Goal: Communication & Community: Answer question/provide support

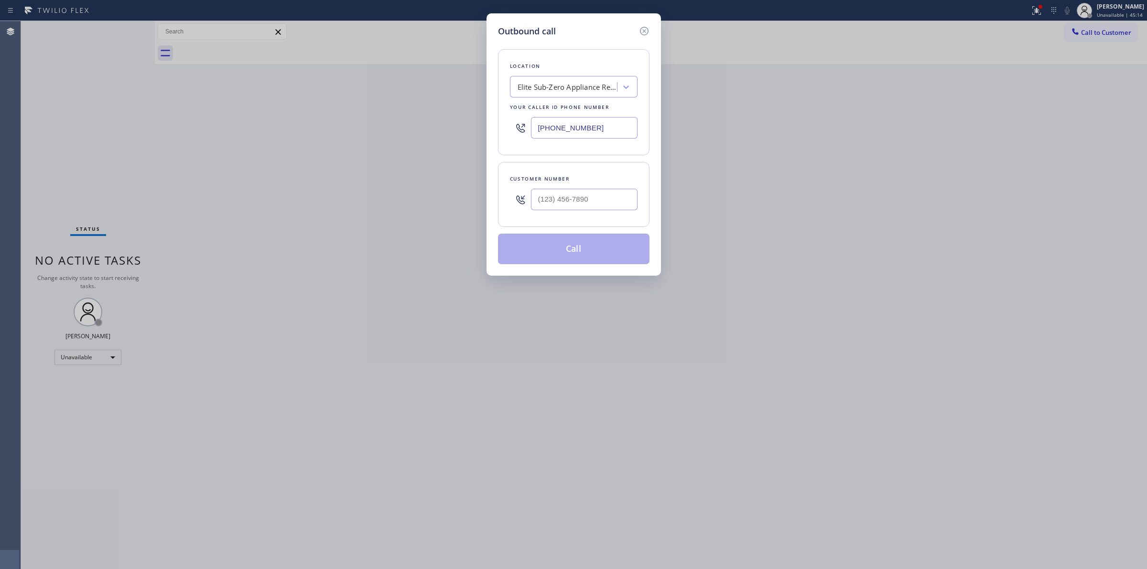
scroll to position [0, 0]
click at [590, 210] on input "(___) ___-____" at bounding box center [584, 200] width 107 height 22
paste input "989) 361-6920"
type input "[PHONE_NUMBER]"
click at [584, 247] on button "Call" at bounding box center [573, 249] width 151 height 31
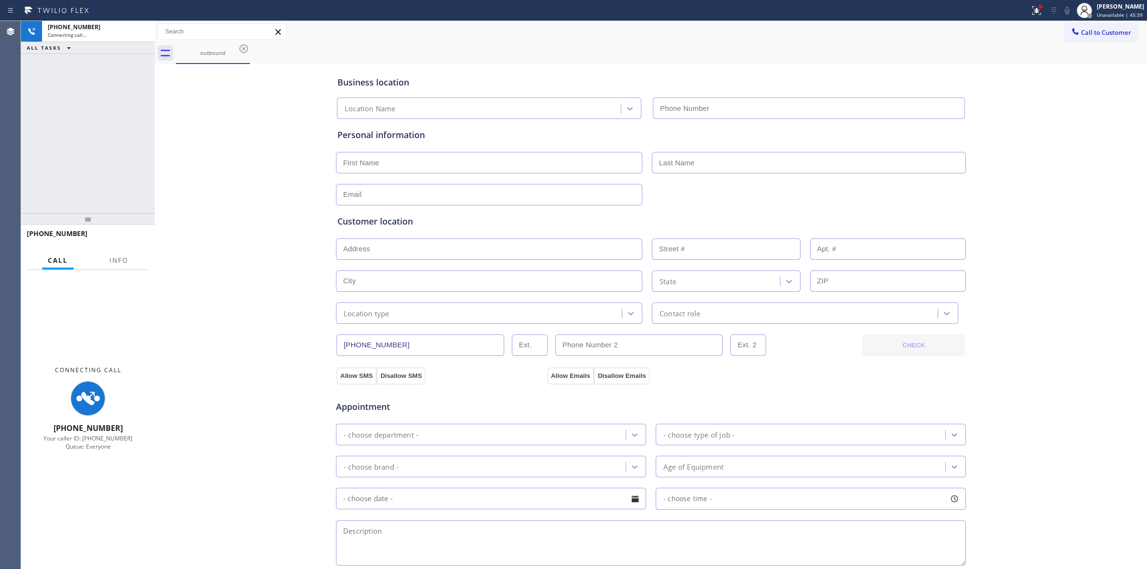
type input "[PHONE_NUMBER]"
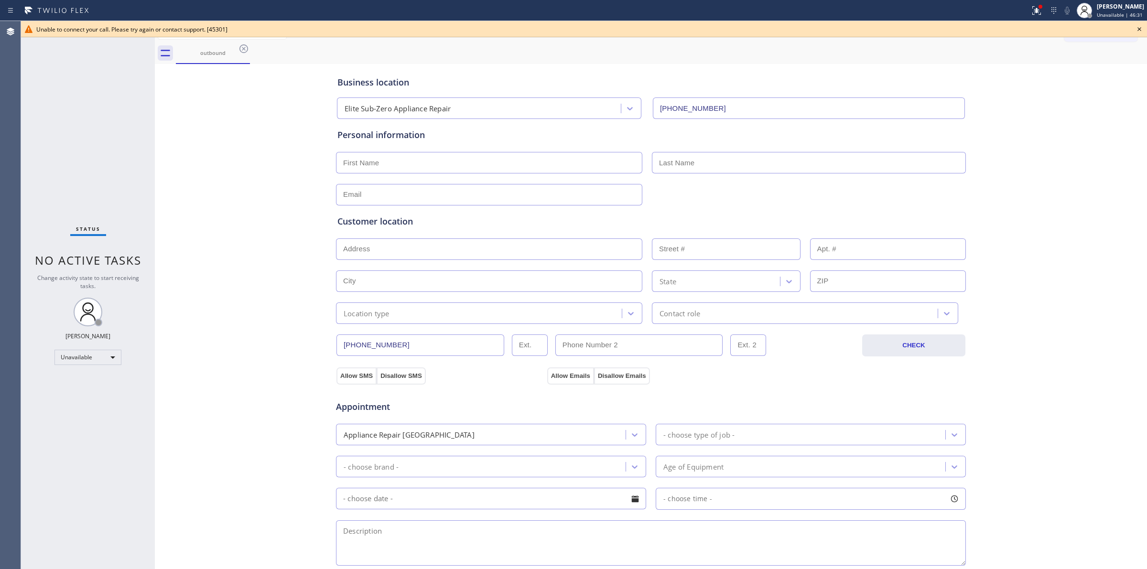
click at [1138, 27] on icon at bounding box center [1139, 28] width 11 height 11
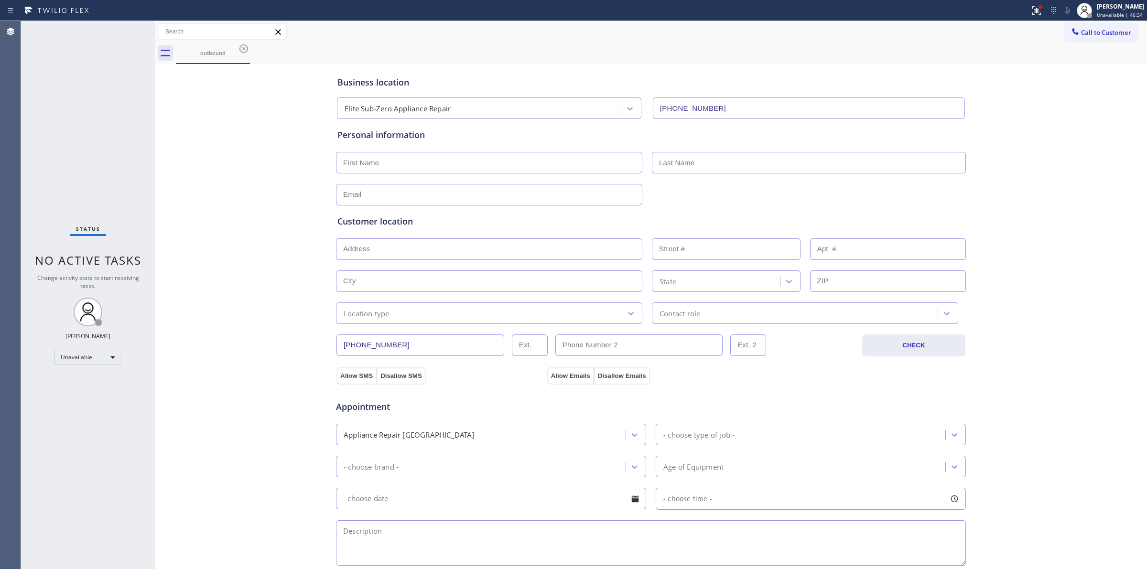
click at [1125, 76] on div "Business location Elite Sub-Zero Appliance Repair [PHONE_NUMBER] Personal infor…" at bounding box center [650, 392] width 987 height 653
click at [1070, 27] on icon at bounding box center [1075, 32] width 10 height 10
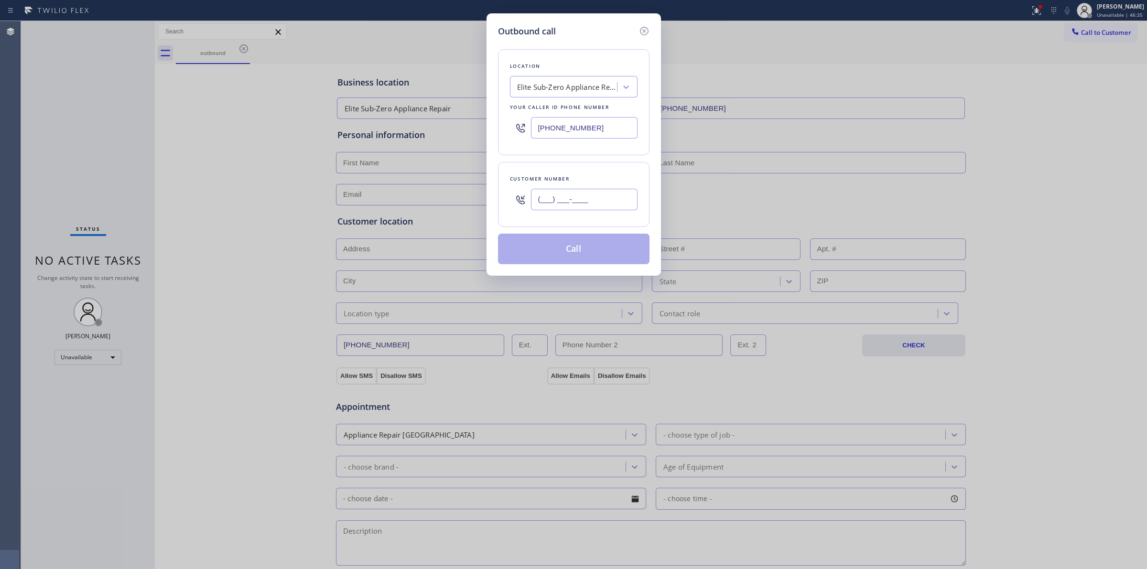
paste input "640) 239-1477"
click at [578, 201] on input "(___) ___-____" at bounding box center [584, 200] width 107 height 22
type input "[PHONE_NUMBER]"
click at [587, 242] on button "Call" at bounding box center [573, 249] width 151 height 31
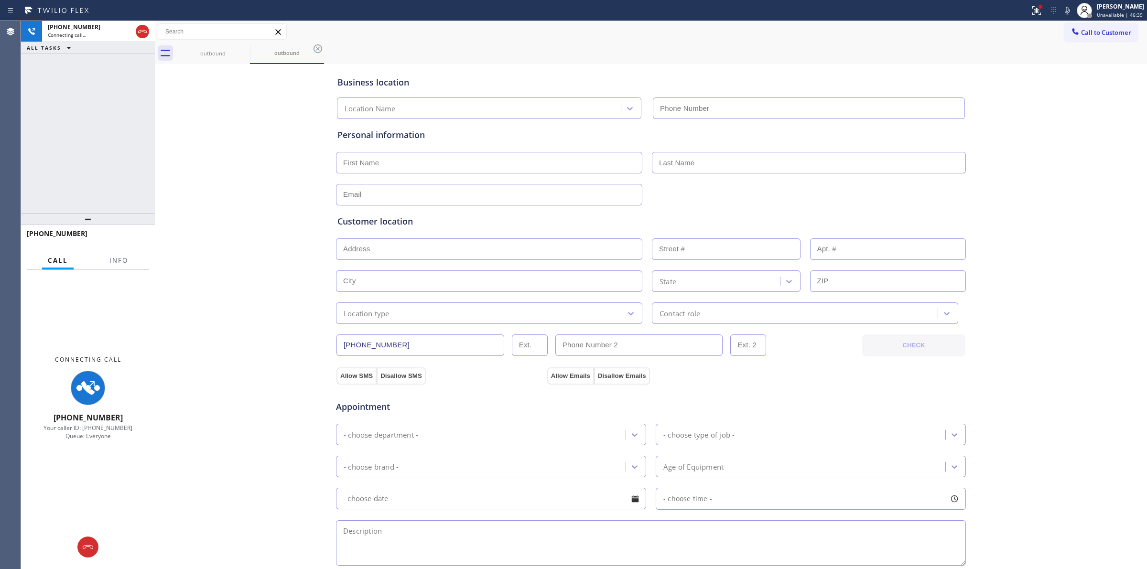
click at [682, 44] on div "outbound outbound" at bounding box center [661, 54] width 971 height 22
type input "[PHONE_NUMBER]"
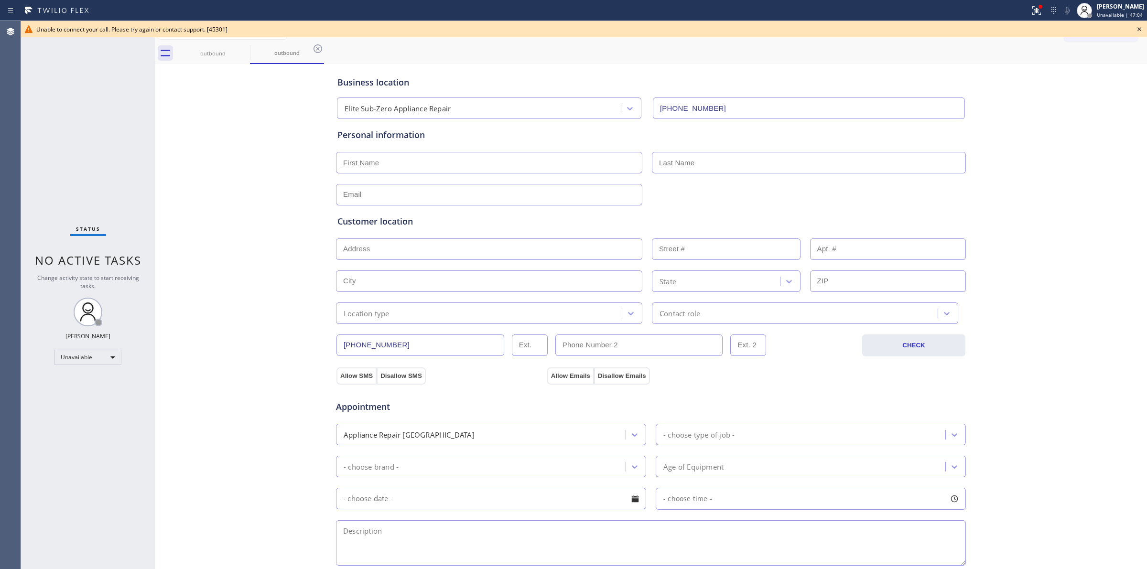
click at [1141, 28] on icon at bounding box center [1139, 28] width 11 height 11
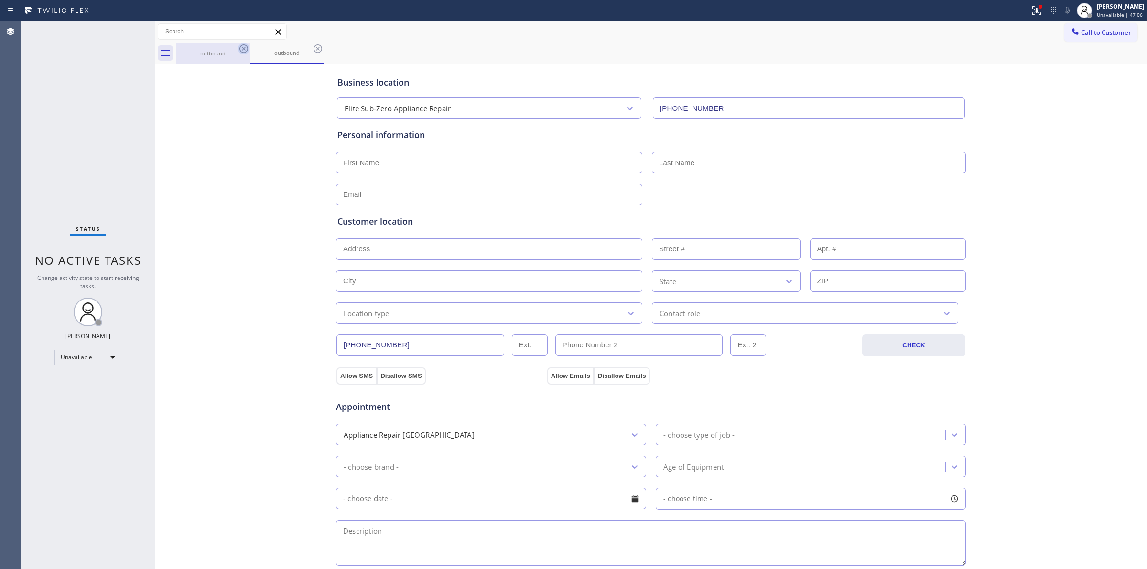
click at [244, 49] on icon at bounding box center [243, 48] width 9 height 9
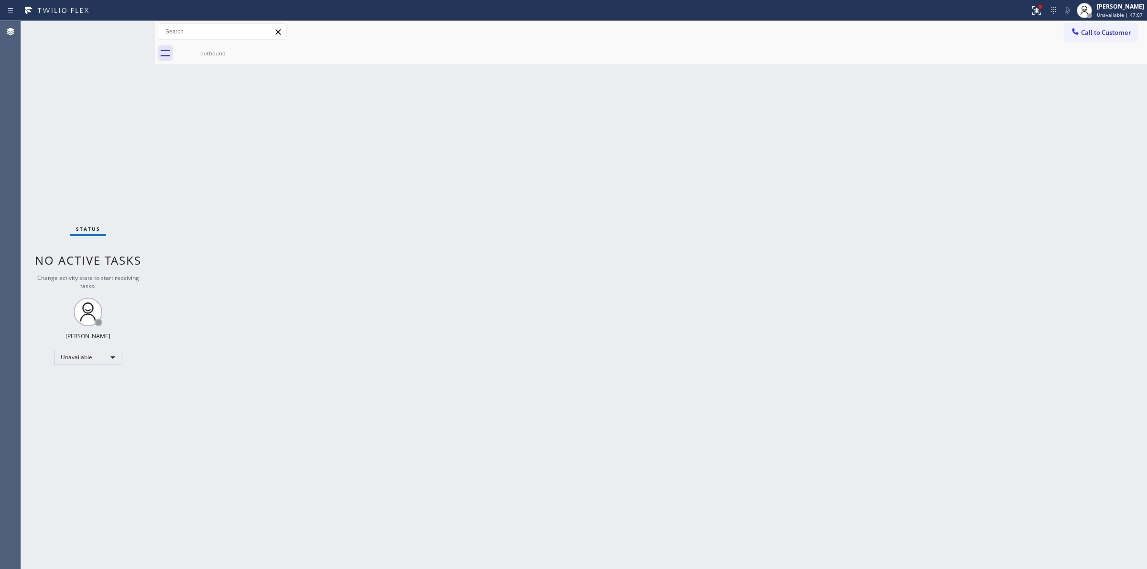
drag, startPoint x: 244, startPoint y: 49, endPoint x: 247, endPoint y: 132, distance: 83.2
click at [246, 127] on div "Back to Dashboard Change Sender ID Customers Technicians Select a contact Outbo…" at bounding box center [651, 295] width 992 height 548
click at [247, 53] on icon at bounding box center [243, 48] width 11 height 11
click at [244, 49] on icon at bounding box center [243, 48] width 9 height 9
click at [1100, 33] on span "Call to Customer" at bounding box center [1106, 32] width 50 height 9
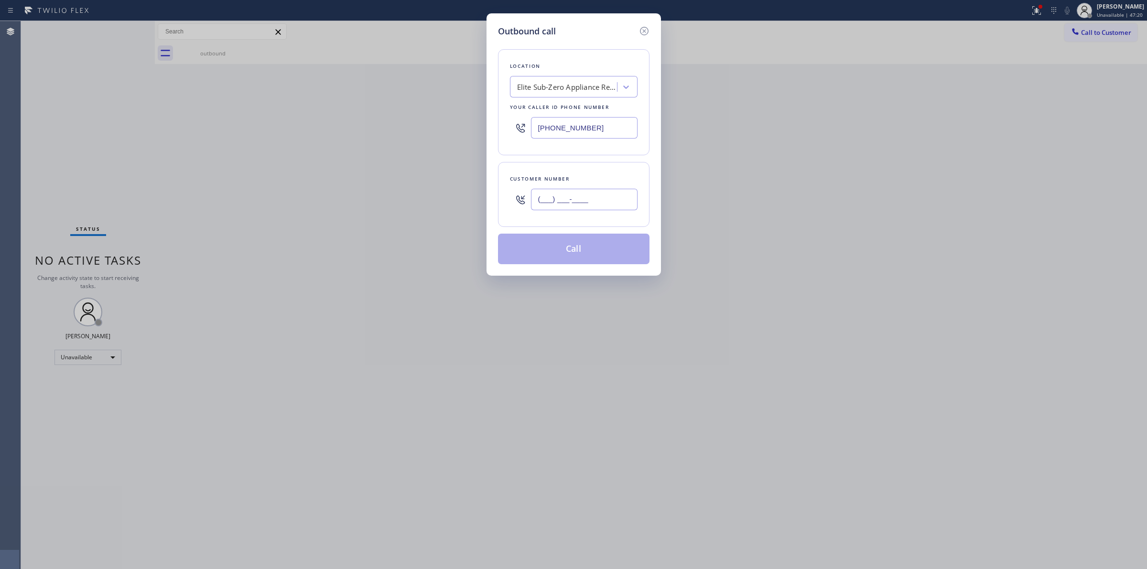
drag, startPoint x: 547, startPoint y: 210, endPoint x: 566, endPoint y: 173, distance: 41.5
click at [548, 210] on input "(___) ___-____" at bounding box center [584, 200] width 107 height 22
paste input "628) 226-2194"
type input "[PHONE_NUMBER]"
click at [584, 97] on div "Location Elite Sub-Zero Appliance Repair Your caller id phone number [PHONE_NUM…" at bounding box center [573, 102] width 151 height 106
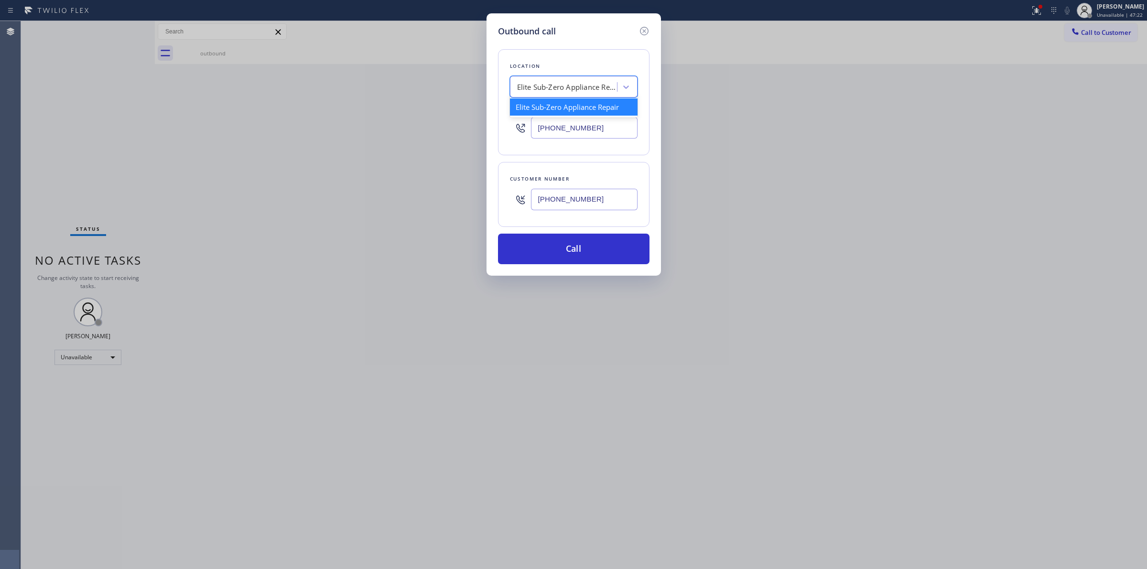
click at [607, 89] on div "Elite Sub-Zero Appliance Repair" at bounding box center [567, 87] width 100 height 11
type input "LG"
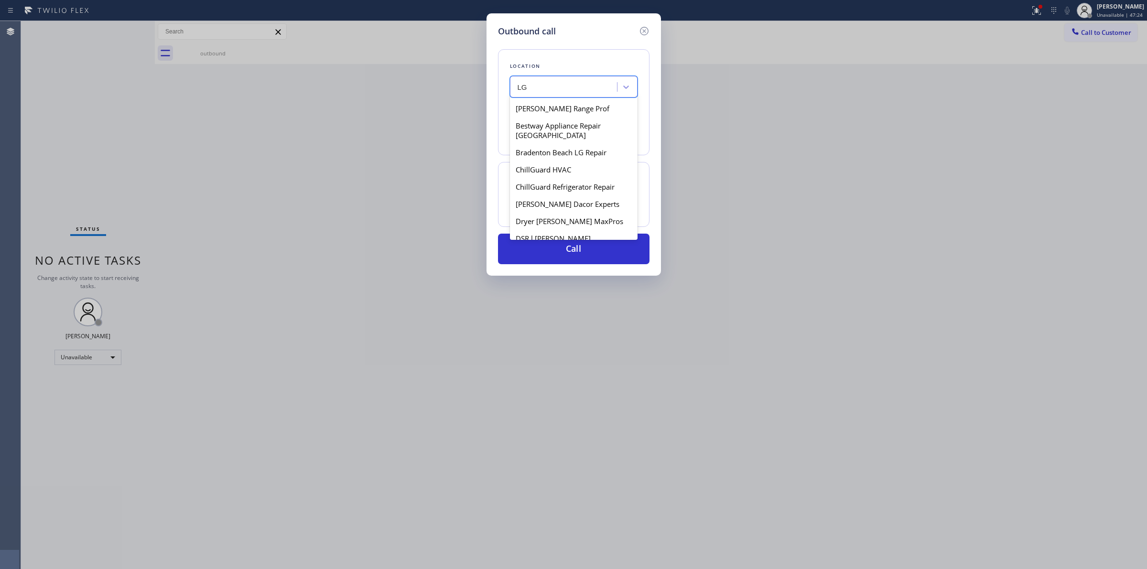
scroll to position [239, 0]
click at [540, 200] on div "[DOMAIN_NAME] Guarantee HVAC Alliance Expert GHLGA" at bounding box center [574, 186] width 128 height 27
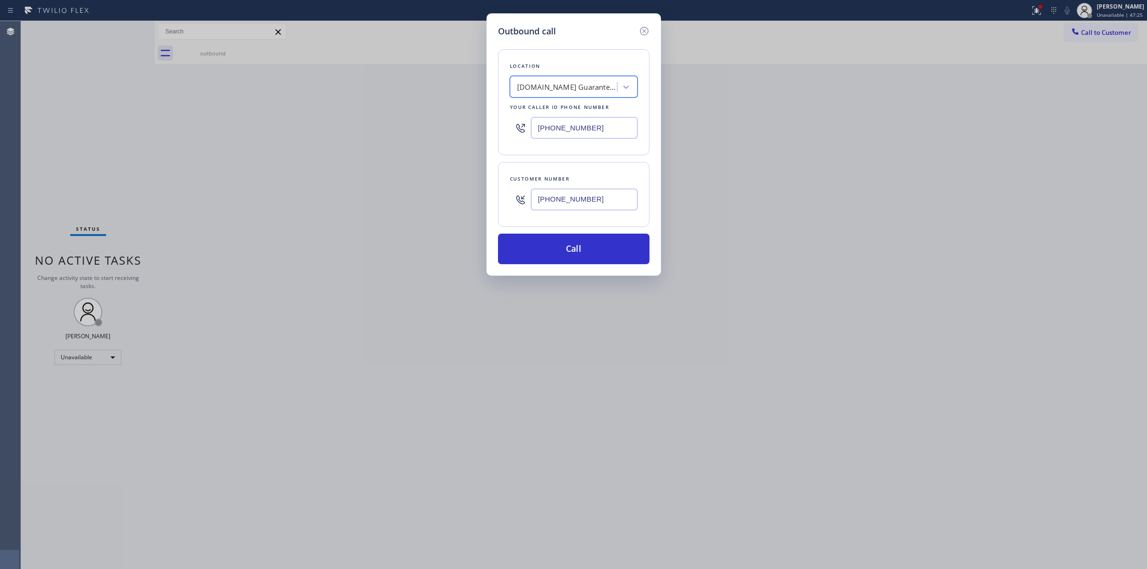
click at [571, 86] on div "[DOMAIN_NAME] Guarantee HVAC Alliance Expert GHLGA" at bounding box center [567, 87] width 100 height 11
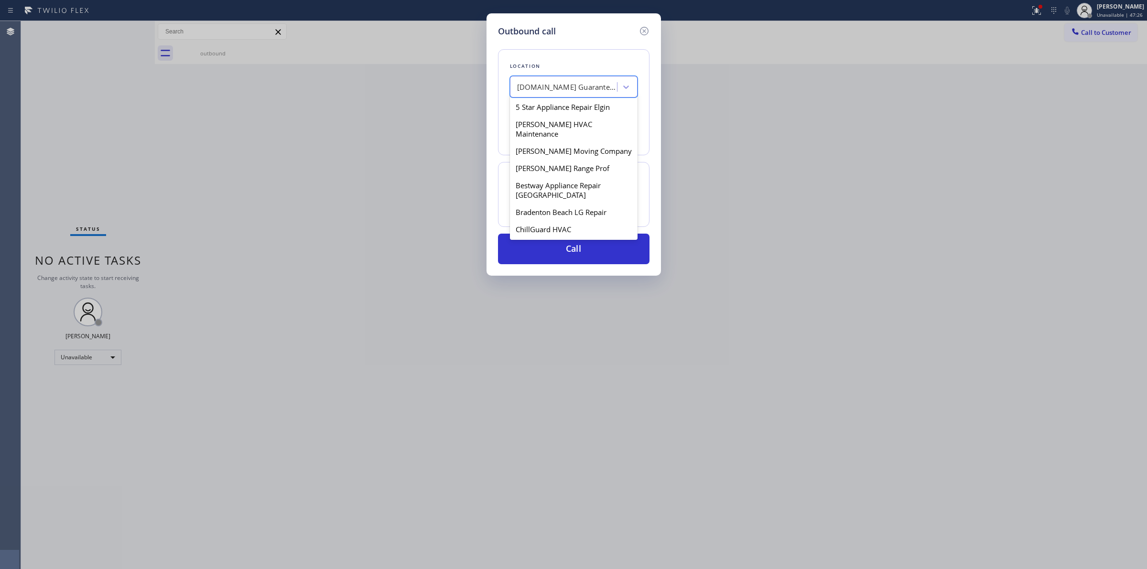
scroll to position [340, 0]
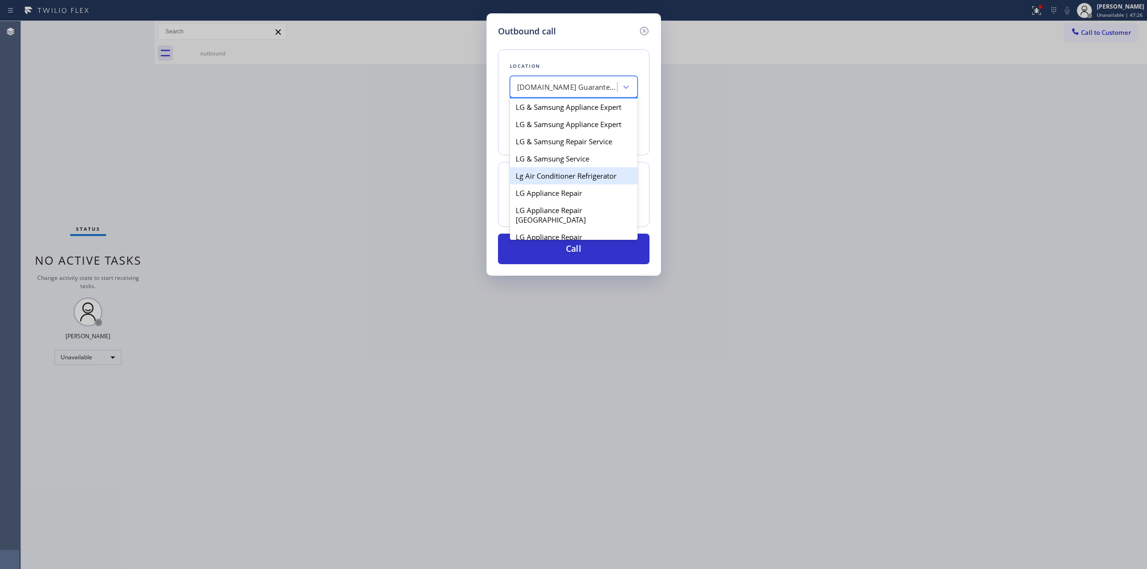
click at [560, 184] on div "Lg Air Conditioner Refrigerator" at bounding box center [574, 175] width 128 height 17
type input "[PHONE_NUMBER]"
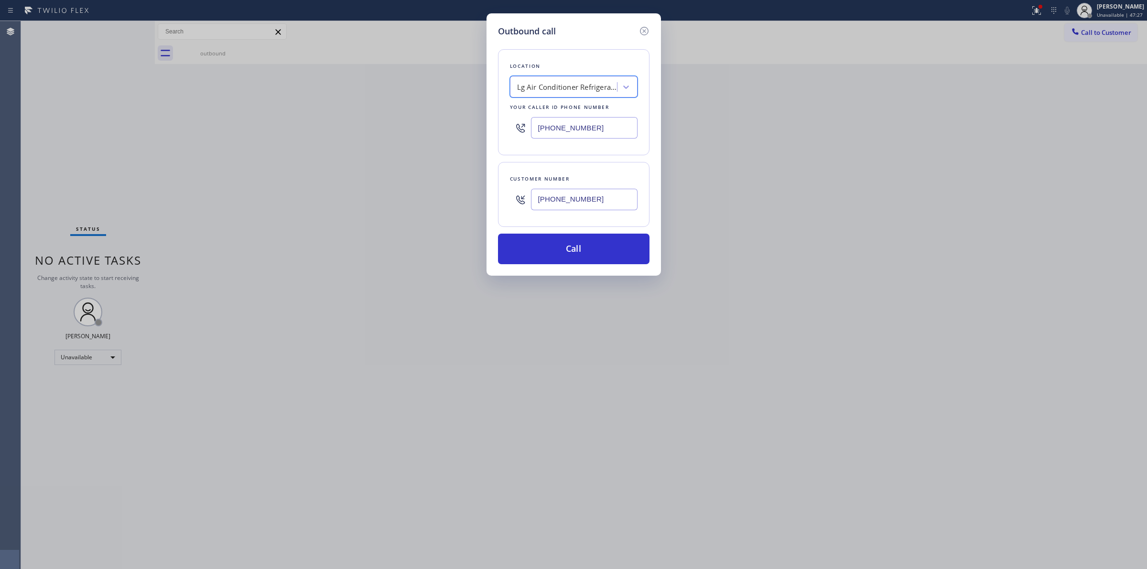
click at [568, 204] on input "[PHONE_NUMBER]" at bounding box center [584, 200] width 107 height 22
click at [565, 249] on button "Call" at bounding box center [573, 249] width 151 height 31
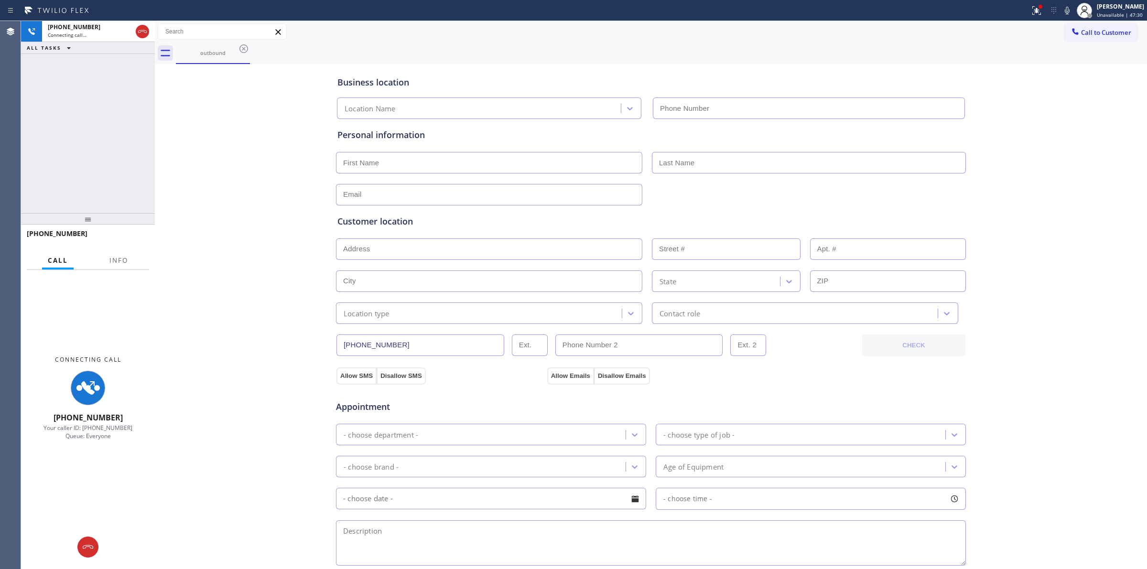
drag, startPoint x: 684, startPoint y: 55, endPoint x: 755, endPoint y: 46, distance: 71.8
click at [707, 55] on div "outbound" at bounding box center [661, 54] width 971 height 22
click at [1066, 11] on icon at bounding box center [1066, 10] width 11 height 11
click at [233, 49] on div "outbound" at bounding box center [213, 52] width 72 height 7
click at [242, 49] on icon at bounding box center [243, 48] width 11 height 11
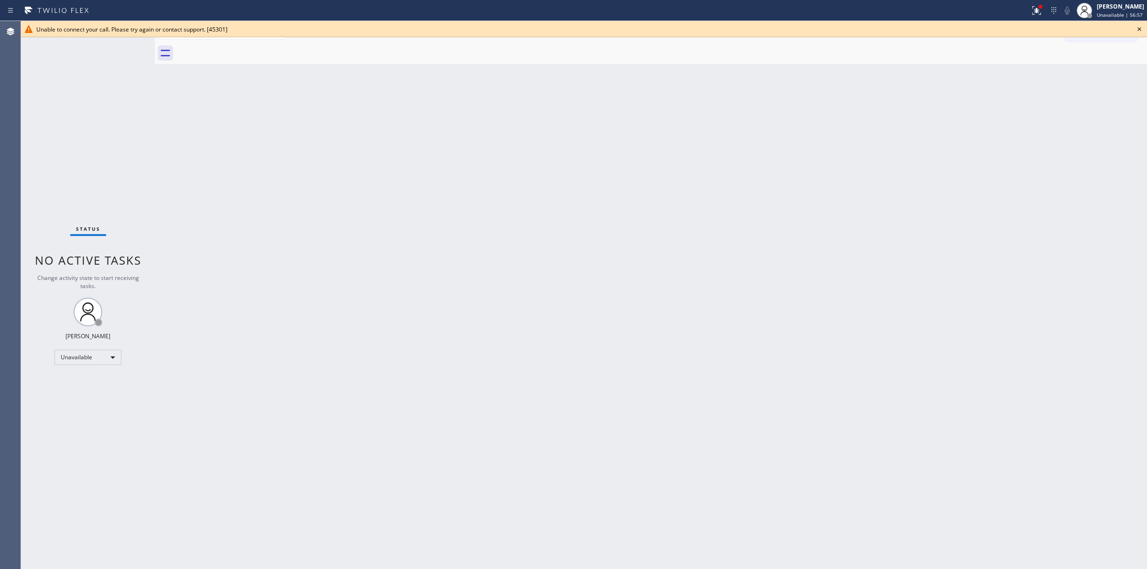
click at [1140, 29] on icon at bounding box center [1139, 28] width 11 height 11
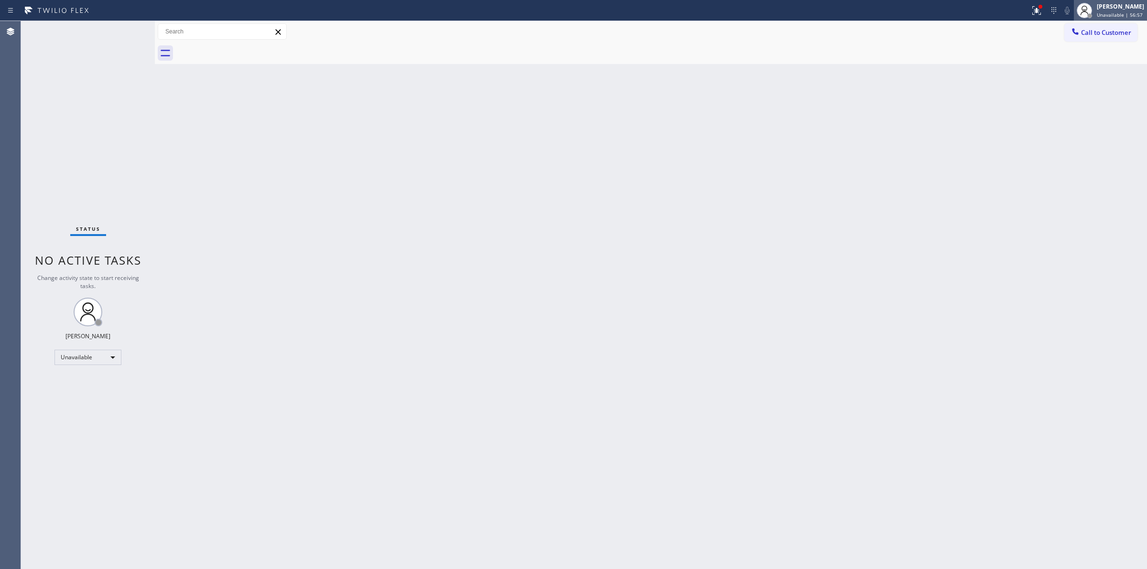
click at [1115, 12] on span "Unavailable | 56:57" at bounding box center [1120, 14] width 46 height 7
click at [1074, 70] on button "Break" at bounding box center [1099, 75] width 96 height 12
click at [1121, 3] on div "[PERSON_NAME]" at bounding box center [1120, 6] width 47 height 8
click at [1068, 68] on button "Unavailable" at bounding box center [1099, 63] width 96 height 12
click at [1105, 37] on button "Call to Customer" at bounding box center [1100, 32] width 73 height 18
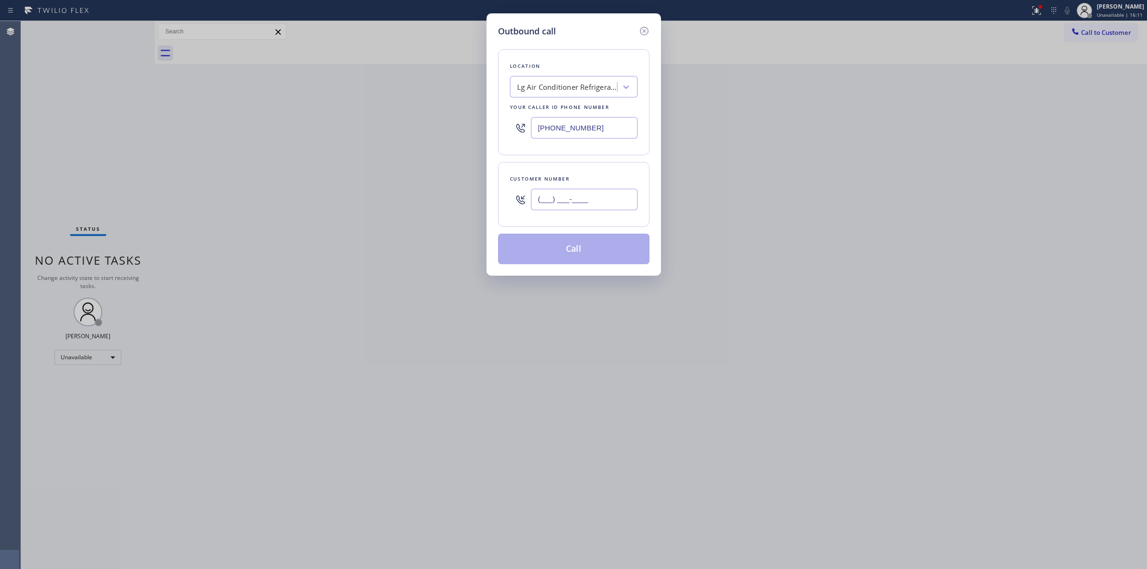
click at [558, 203] on input "(___) ___-____" at bounding box center [584, 200] width 107 height 22
paste input "573) 861-9465"
type input "[PHONE_NUMBER]"
click at [591, 256] on button "Call" at bounding box center [573, 249] width 151 height 31
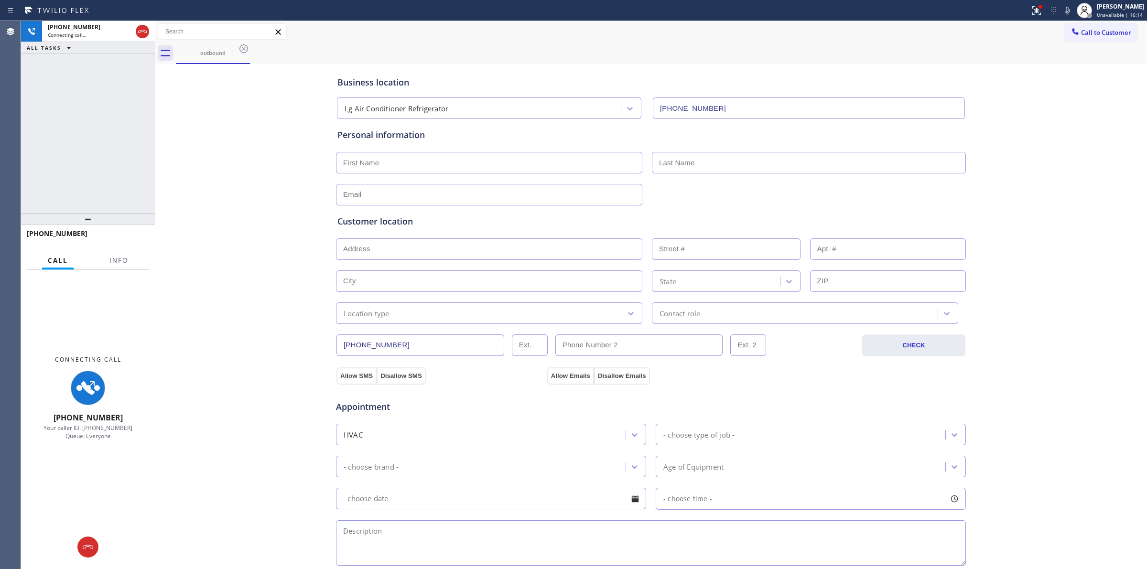
type input "[PHONE_NUMBER]"
click at [240, 51] on icon at bounding box center [243, 48] width 9 height 9
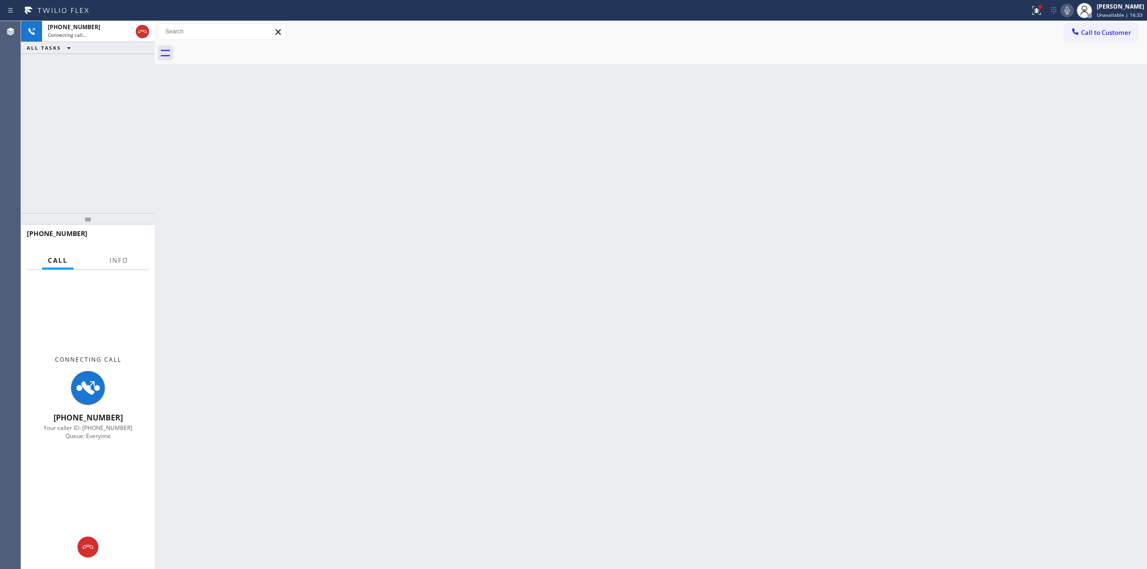
click at [1073, 10] on icon at bounding box center [1066, 10] width 11 height 11
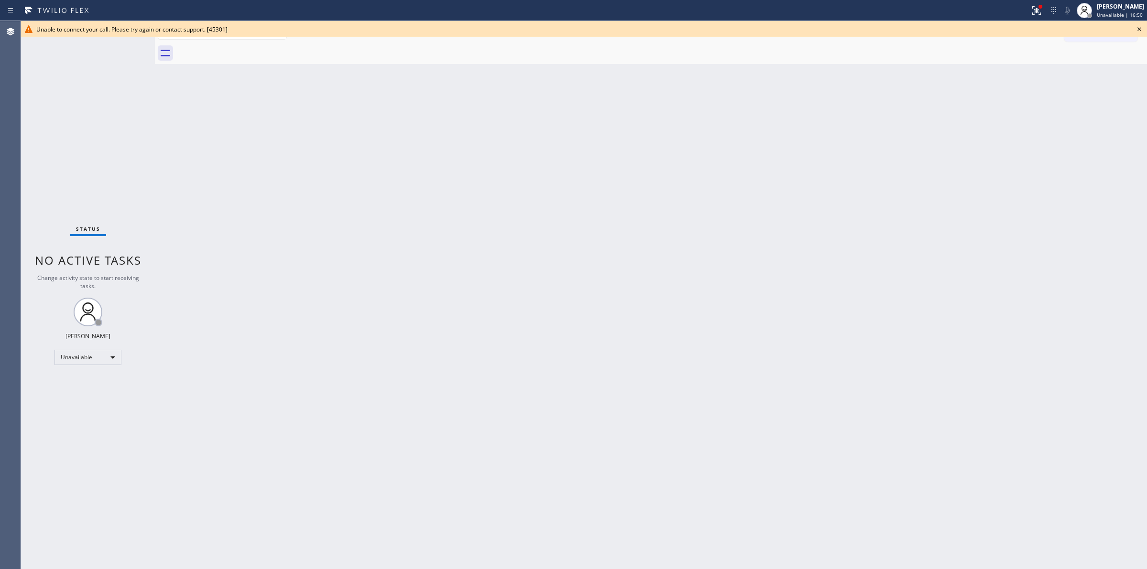
click at [1141, 30] on icon at bounding box center [1139, 28] width 11 height 11
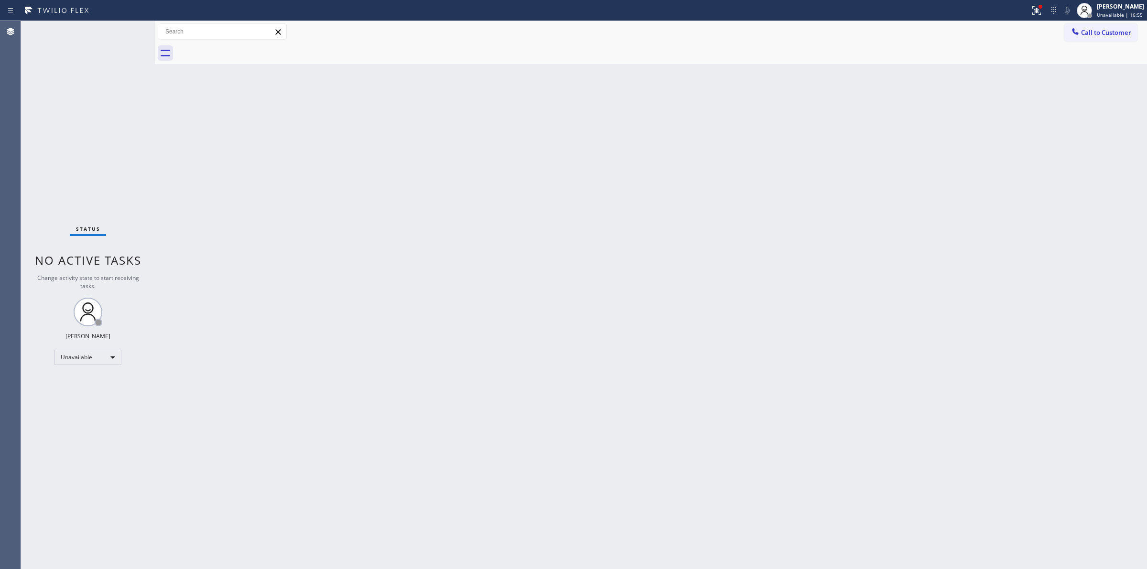
drag, startPoint x: 1090, startPoint y: 30, endPoint x: 1038, endPoint y: 60, distance: 59.8
click at [1090, 30] on span "Call to Customer" at bounding box center [1106, 32] width 50 height 9
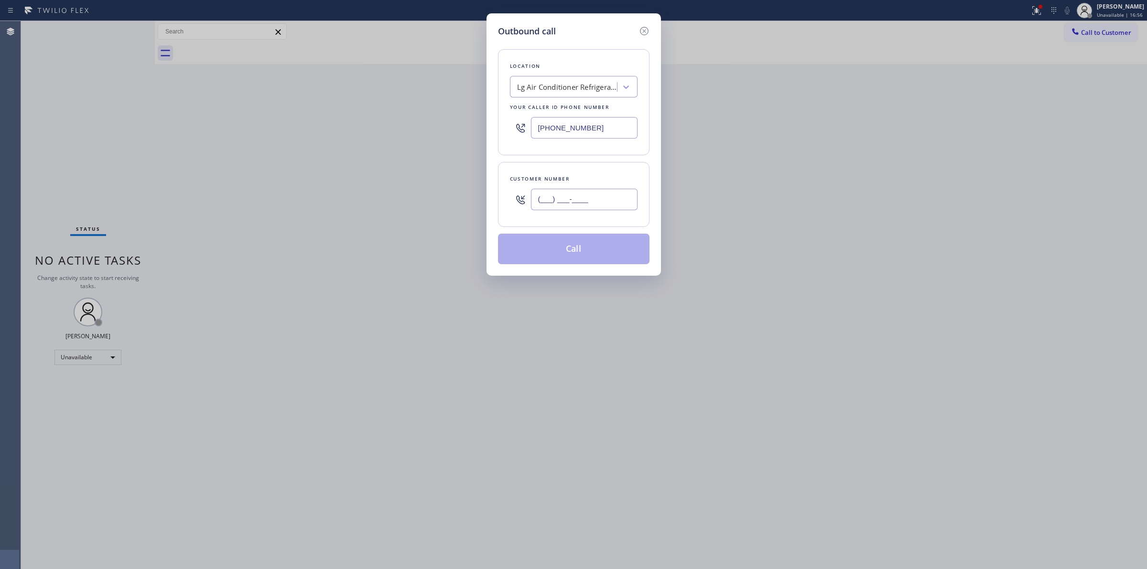
paste input "989) 361-6920"
click at [566, 199] on input "(___) ___-____" at bounding box center [584, 200] width 107 height 22
type input "[PHONE_NUMBER]"
click at [567, 76] on div "Lg Air Conditioner Refrigerator" at bounding box center [574, 87] width 128 height 22
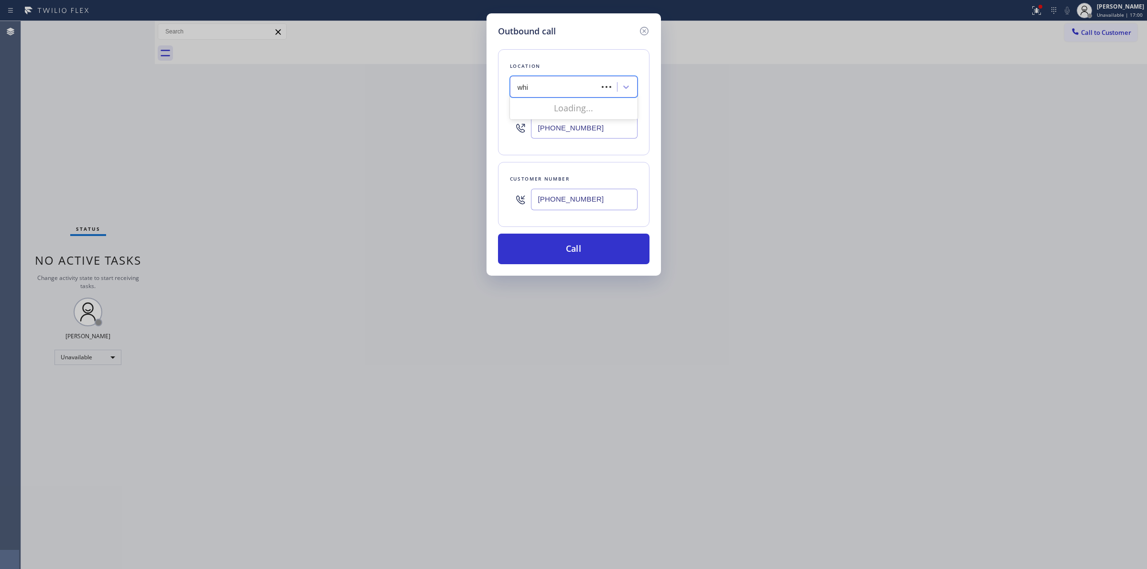
type input "whirl"
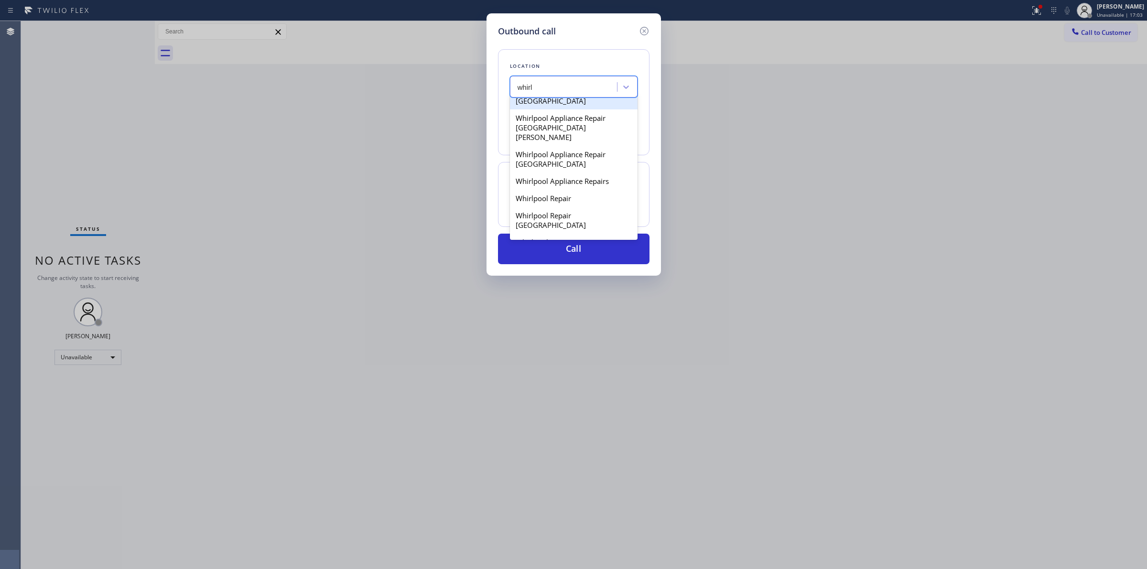
scroll to position [597, 0]
click at [552, 159] on div "Whirlpool Appliance Repair [GEOGRAPHIC_DATA]" at bounding box center [574, 145] width 128 height 27
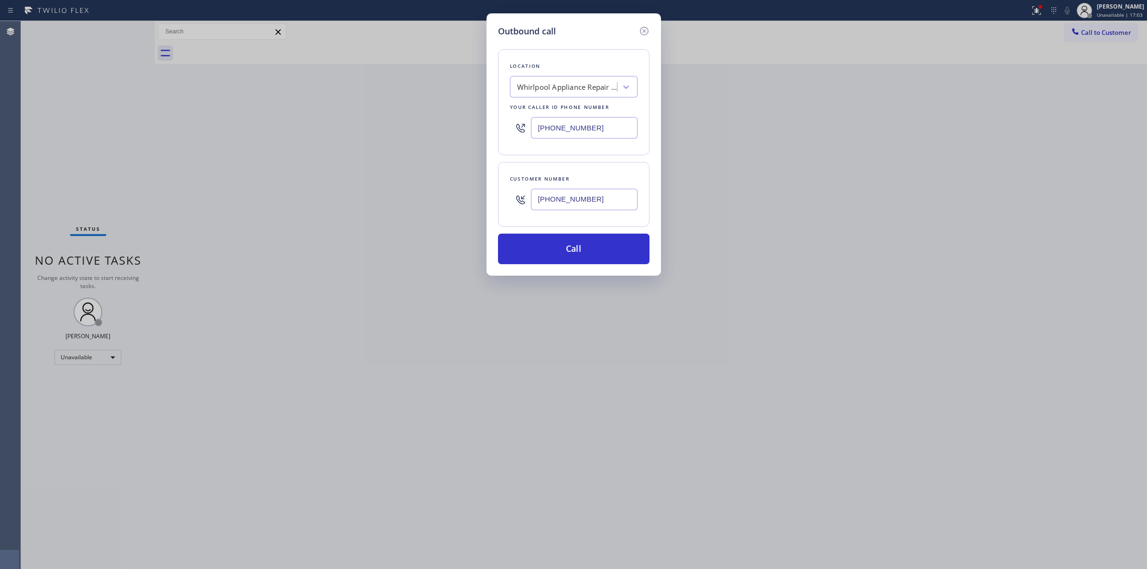
click at [579, 206] on input "[PHONE_NUMBER]" at bounding box center [584, 200] width 107 height 22
click at [568, 97] on div "Whirlpool Appliance Repair [GEOGRAPHIC_DATA]" at bounding box center [574, 87] width 128 height 22
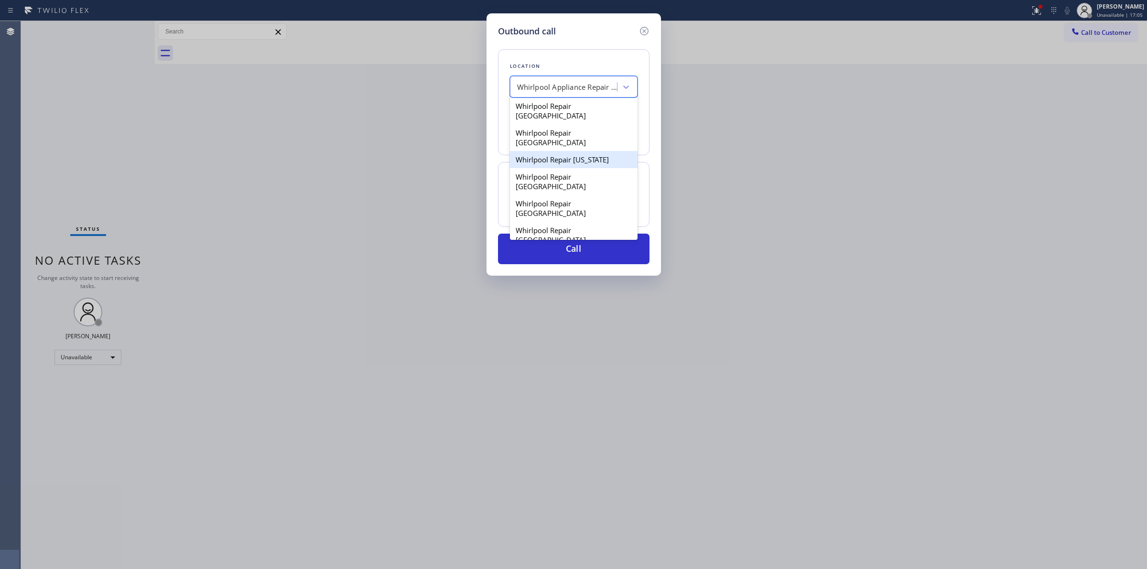
scroll to position [723, 0]
click at [557, 153] on div "Whirlpool Repair [US_STATE]" at bounding box center [574, 156] width 128 height 17
type input "[PHONE_NUMBER]"
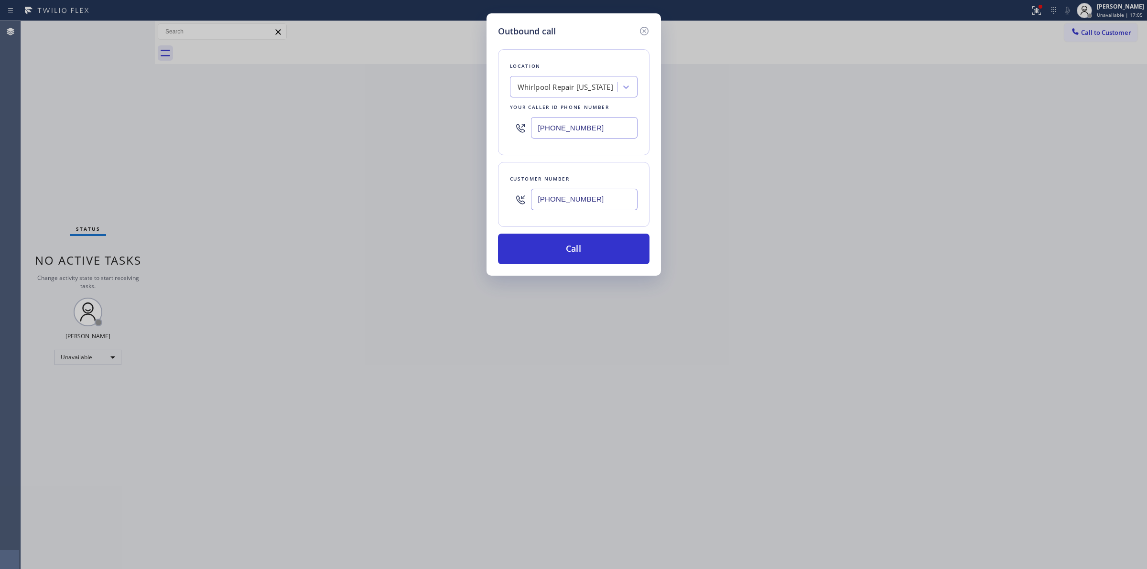
click at [578, 203] on input "[PHONE_NUMBER]" at bounding box center [584, 200] width 107 height 22
click at [573, 256] on button "Call" at bounding box center [573, 249] width 151 height 31
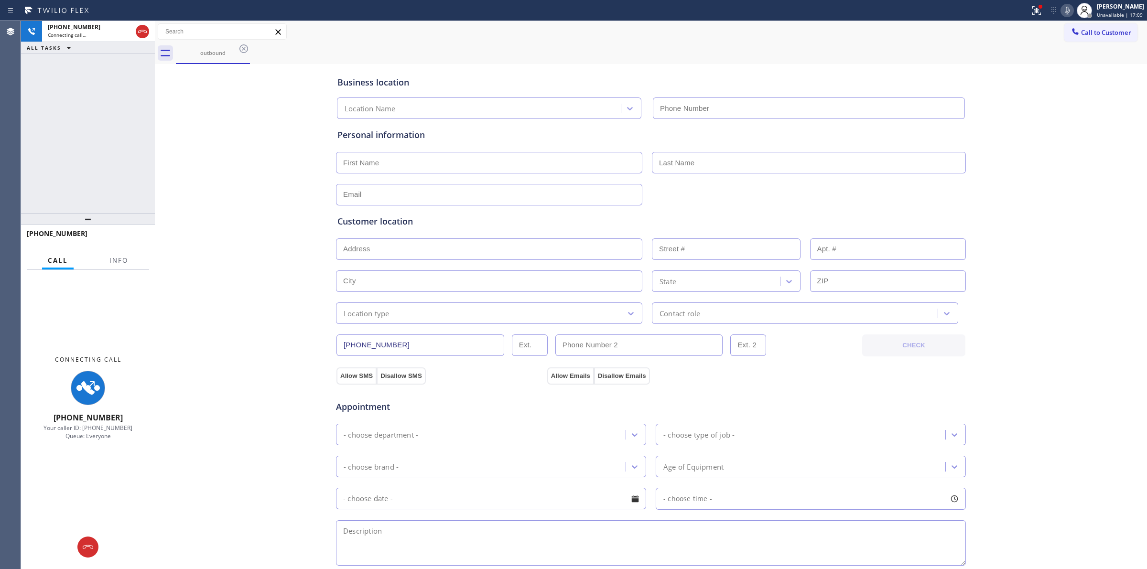
click at [1088, 60] on div "outbound" at bounding box center [661, 54] width 971 height 22
type input "[PHONE_NUMBER]"
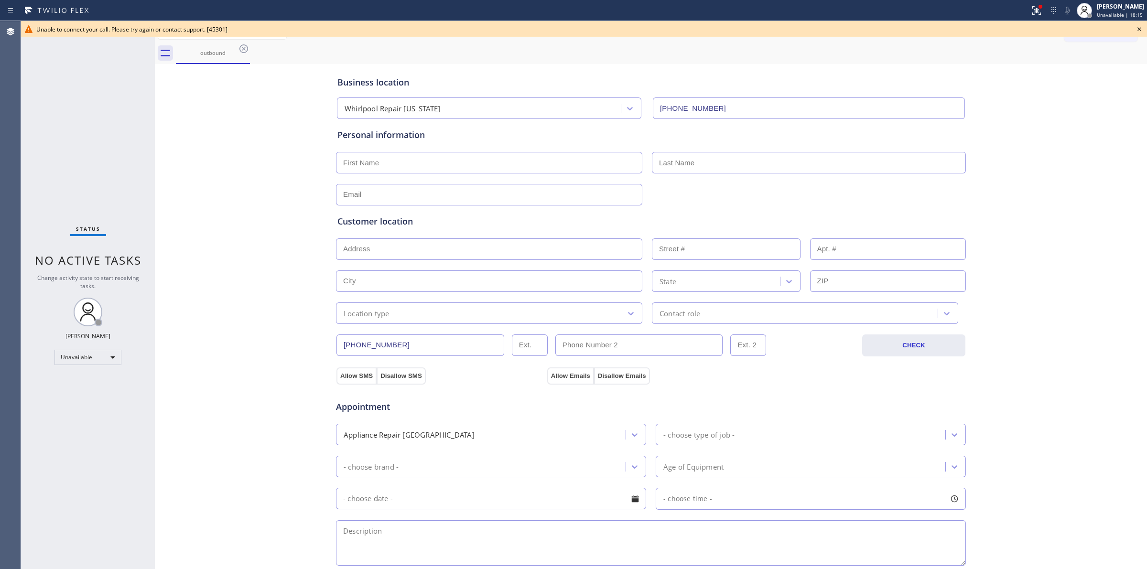
click at [1141, 30] on icon at bounding box center [1139, 29] width 4 height 4
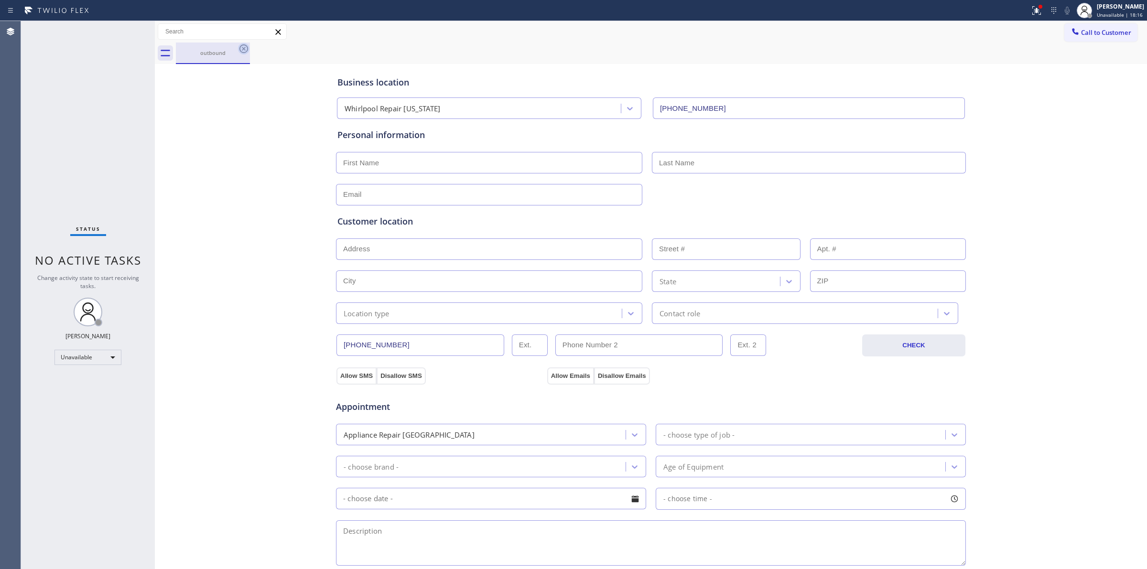
click at [239, 45] on icon at bounding box center [243, 48] width 11 height 11
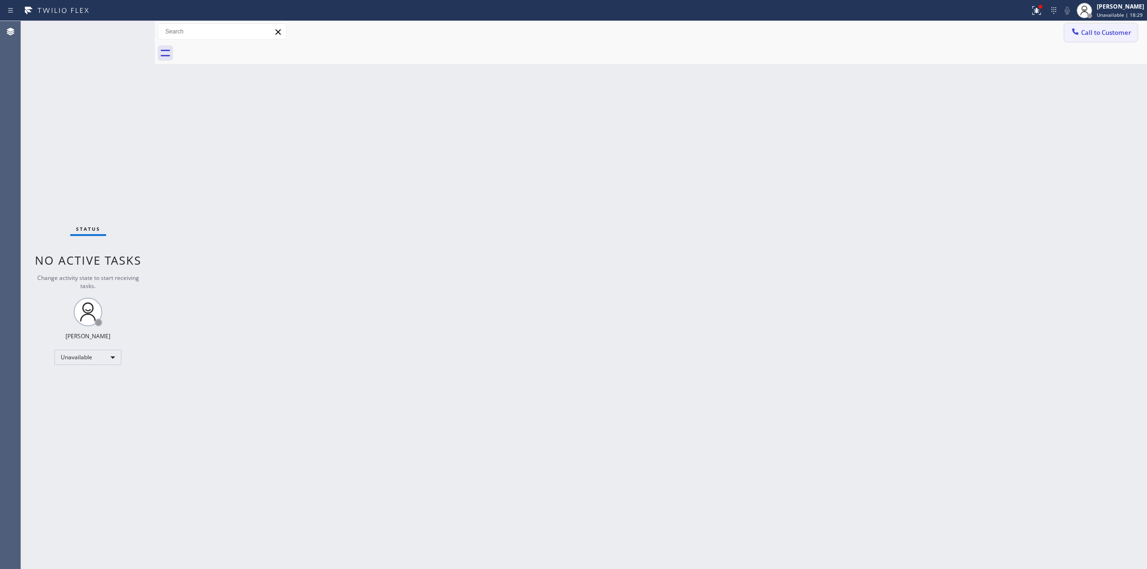
click at [1112, 32] on span "Call to Customer" at bounding box center [1106, 32] width 50 height 9
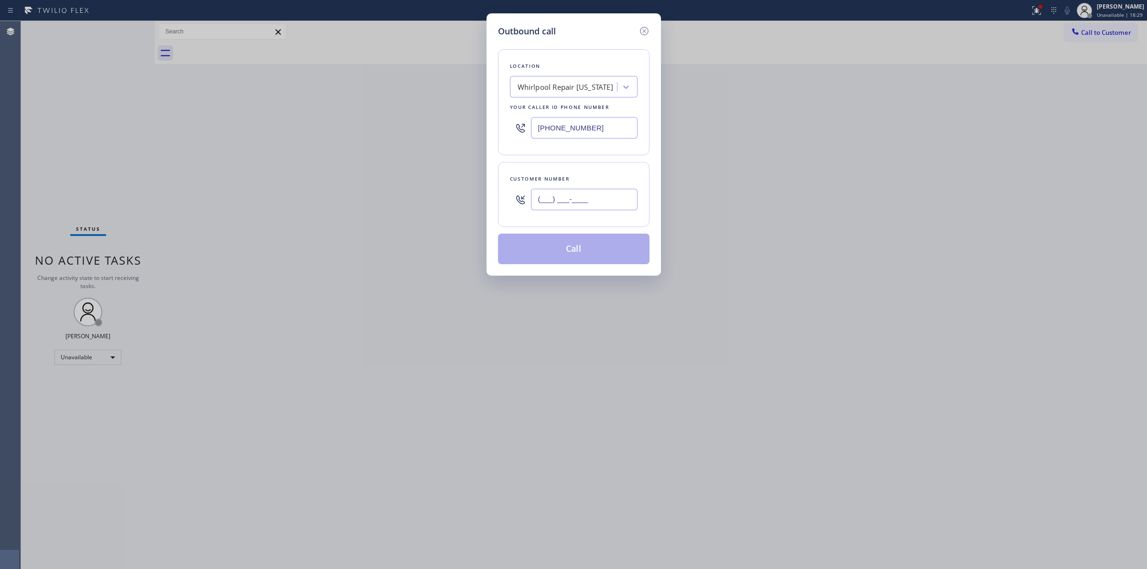
paste input "989) 361-6920"
click at [607, 210] on input "(___) ___-____" at bounding box center [584, 200] width 107 height 22
drag, startPoint x: 602, startPoint y: 200, endPoint x: 411, endPoint y: 195, distance: 191.2
click at [410, 196] on div "Outbound call Location [GEOGRAPHIC_DATA] Repair [US_STATE] Your caller id phone…" at bounding box center [573, 284] width 1147 height 569
paste input "640) 239-1477"
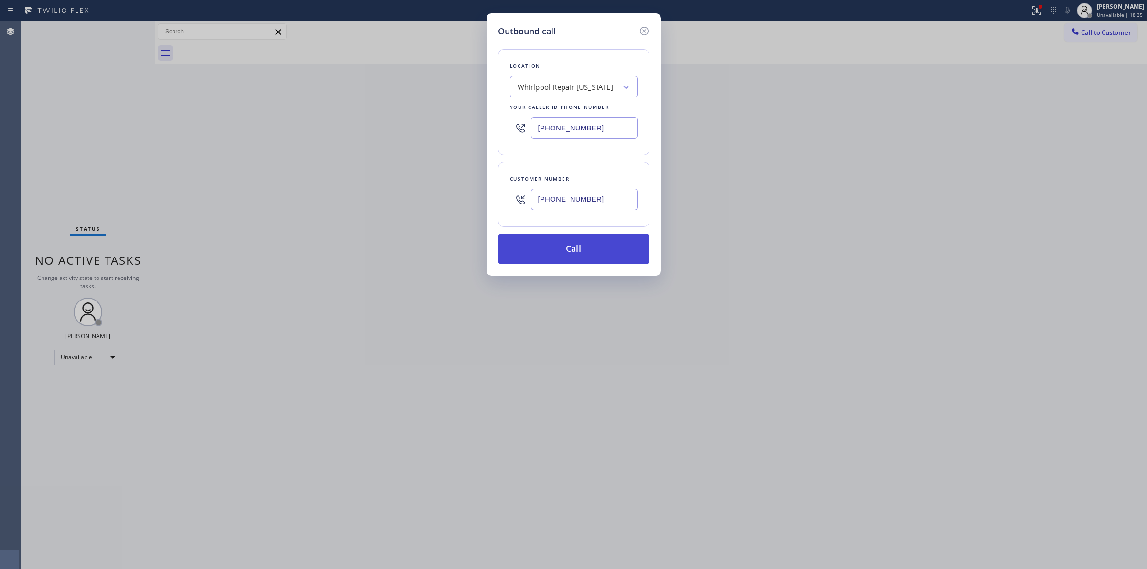
type input "[PHONE_NUMBER]"
click at [566, 239] on button "Call" at bounding box center [573, 249] width 151 height 31
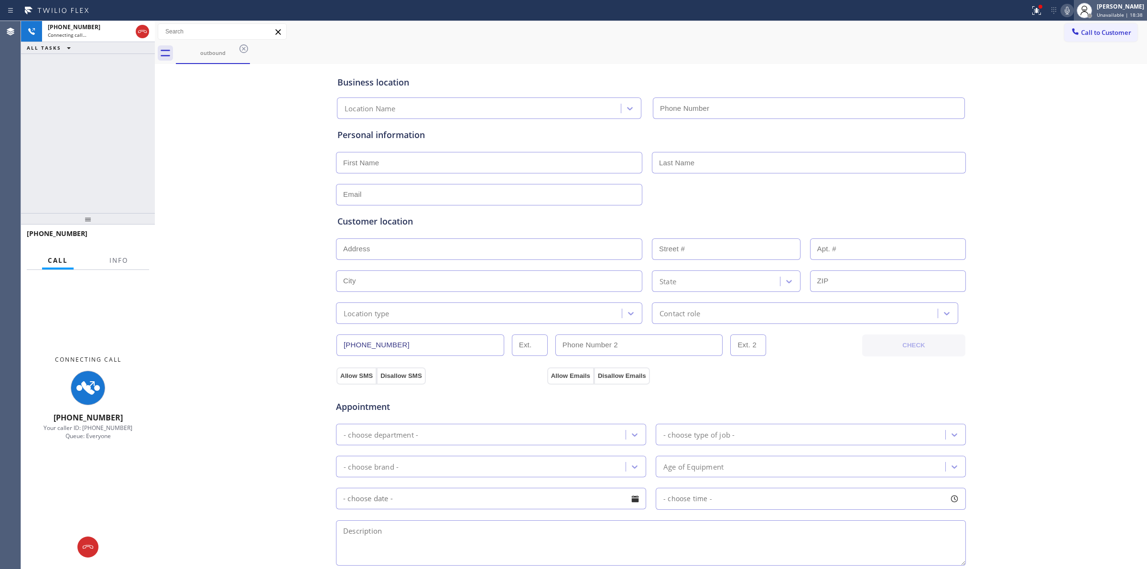
click at [672, 44] on div "outbound" at bounding box center [661, 54] width 971 height 22
type input "[PHONE_NUMBER]"
click at [1066, 10] on icon at bounding box center [1066, 10] width 11 height 11
